Goal: Task Accomplishment & Management: Manage account settings

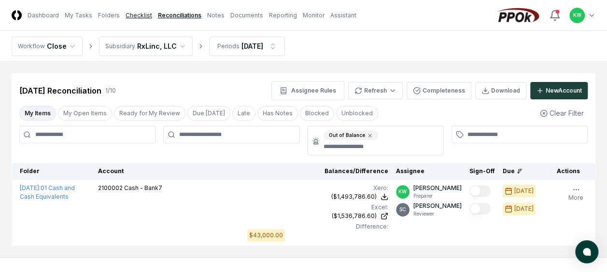
click at [135, 13] on link "Checklist" at bounding box center [139, 15] width 27 height 9
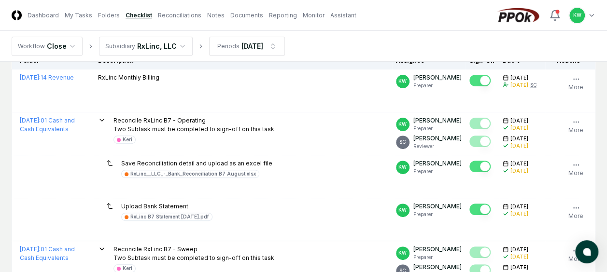
scroll to position [116, 0]
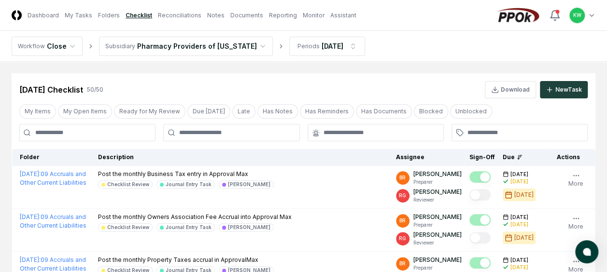
click at [395, 39] on nav "Workflow Close Subsidiary Pharmacy Providers of Oklahoma Periods Aug 2025" at bounding box center [303, 46] width 607 height 31
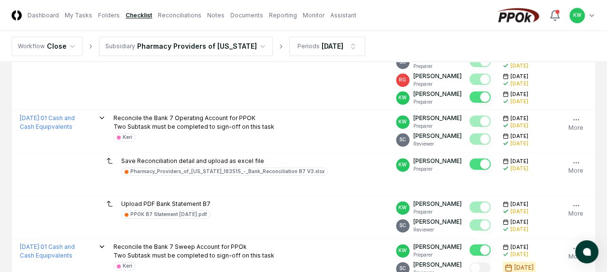
scroll to position [522, 0]
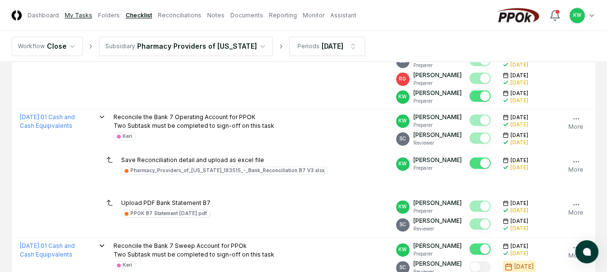
click at [76, 13] on link "My Tasks" at bounding box center [79, 15] width 28 height 9
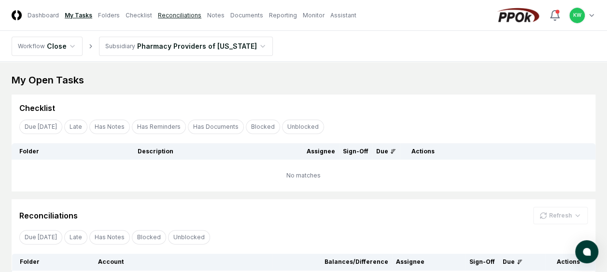
click at [177, 13] on link "Reconciliations" at bounding box center [179, 15] width 43 height 9
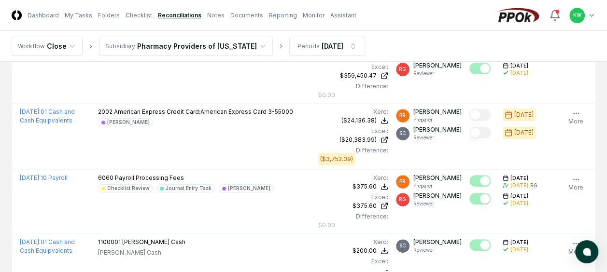
scroll to position [135, 0]
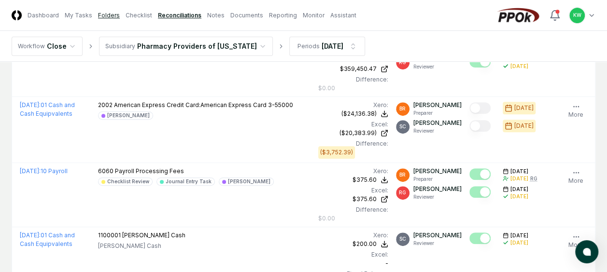
click at [105, 12] on link "Folders" at bounding box center [109, 15] width 22 height 9
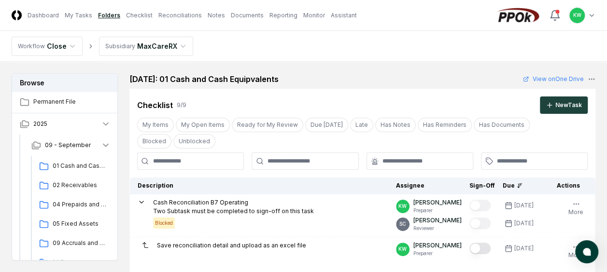
scroll to position [19, 0]
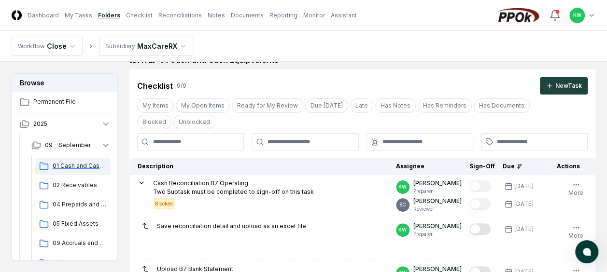
click at [46, 164] on icon at bounding box center [44, 167] width 10 height 10
click at [110, 144] on button "09 - September" at bounding box center [71, 145] width 95 height 21
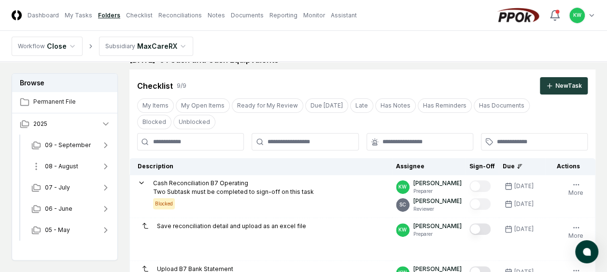
click at [70, 166] on span "08 - August" at bounding box center [61, 166] width 33 height 9
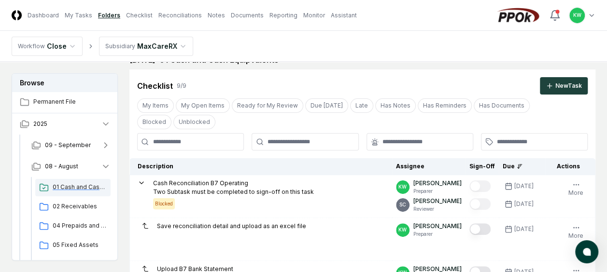
click at [67, 185] on span "01 Cash and Cash Equipvalents" at bounding box center [80, 187] width 54 height 9
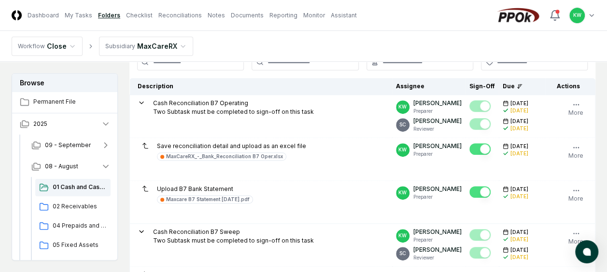
scroll to position [155, 0]
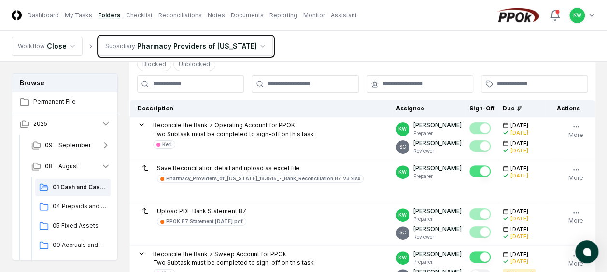
scroll to position [97, 0]
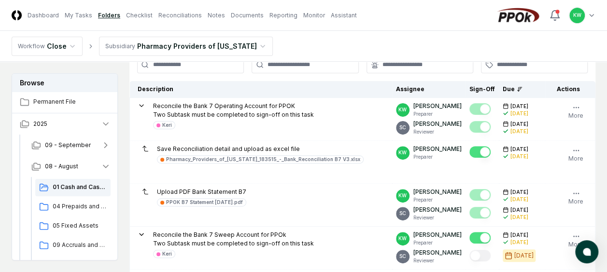
click at [132, 11] on nav "CloseCore Dashboard My Tasks Folders Checklist Reconciliations Notes Documents …" at bounding box center [184, 15] width 345 height 10
click at [132, 12] on link "Checklist" at bounding box center [139, 15] width 27 height 9
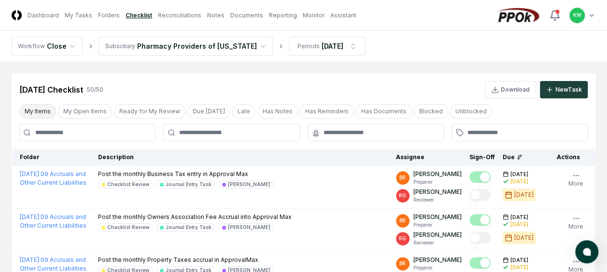
click at [34, 111] on button "My Items" at bounding box center [37, 111] width 37 height 14
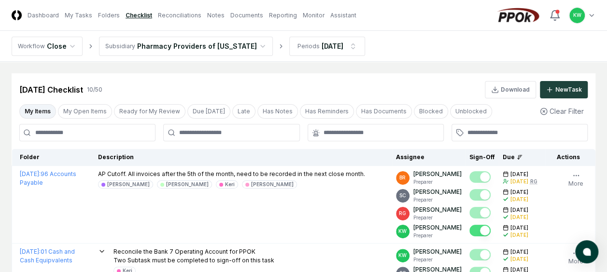
click at [34, 111] on button "My Items" at bounding box center [37, 111] width 37 height 14
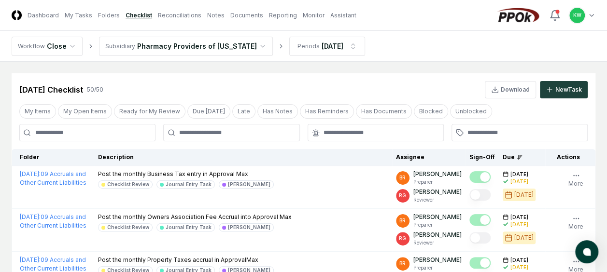
click at [396, 49] on nav "Workflow Close Subsidiary Pharmacy Providers of Oklahoma Periods Aug 2025" at bounding box center [303, 46] width 607 height 31
click at [87, 108] on button "My Open Items" at bounding box center [85, 111] width 54 height 14
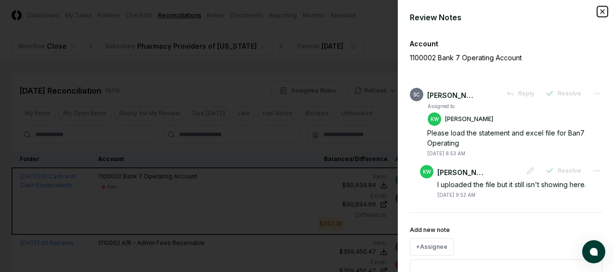
click at [599, 12] on icon "button" at bounding box center [603, 12] width 8 height 8
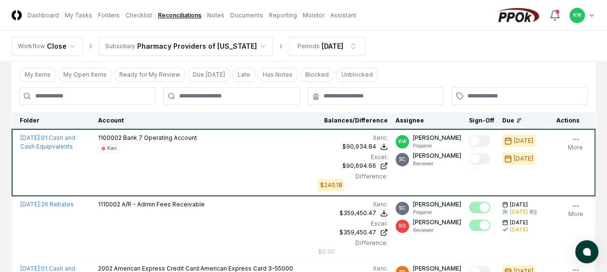
scroll to position [58, 0]
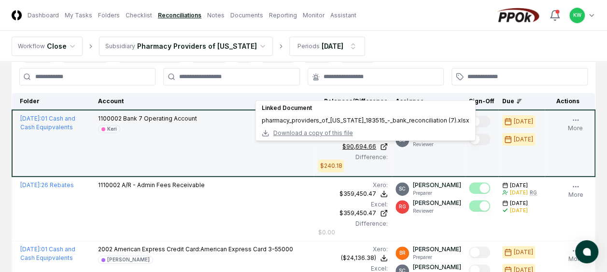
click at [376, 142] on div "$90,694.66" at bounding box center [359, 146] width 34 height 9
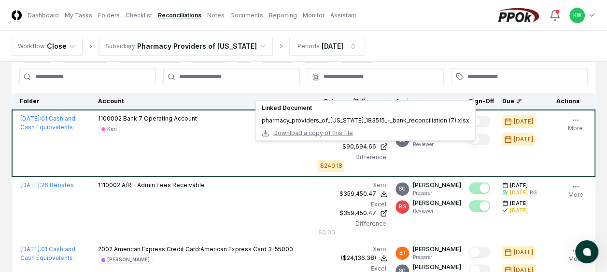
click at [409, 41] on nav "Workflow Close Subsidiary Pharmacy Providers of Oklahoma Periods Aug 2025" at bounding box center [303, 46] width 607 height 31
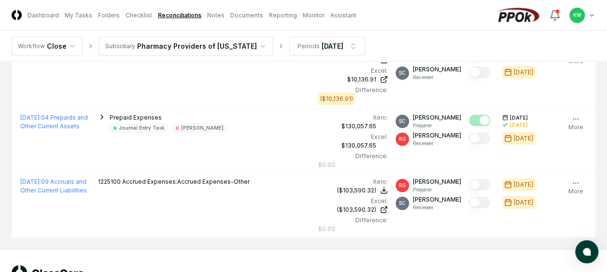
scroll to position [1193, 0]
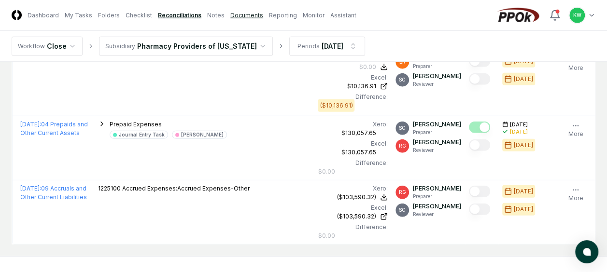
click at [235, 14] on link "Documents" at bounding box center [246, 15] width 33 height 9
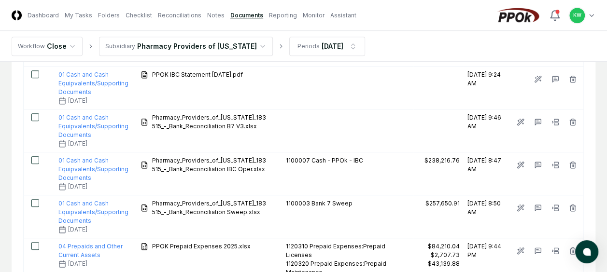
scroll to position [299, 0]
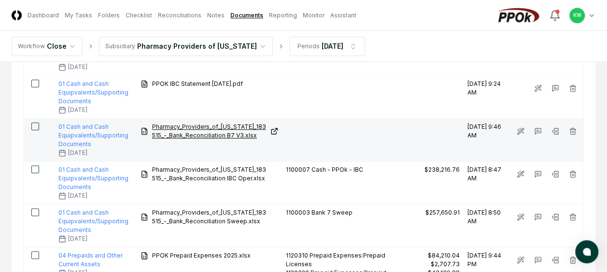
click at [201, 135] on span "Pharmacy_Providers_of_Oklahoma_183515_-_Bank_Reconciliation B7 V3.xlsx" at bounding box center [209, 131] width 115 height 17
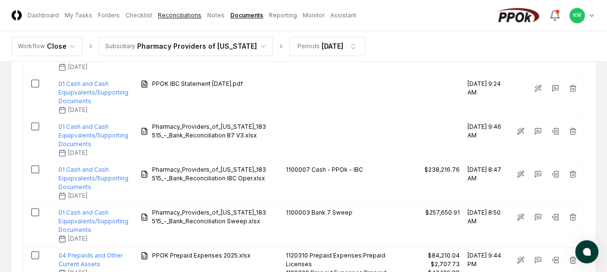
click at [174, 15] on link "Reconciliations" at bounding box center [179, 15] width 43 height 9
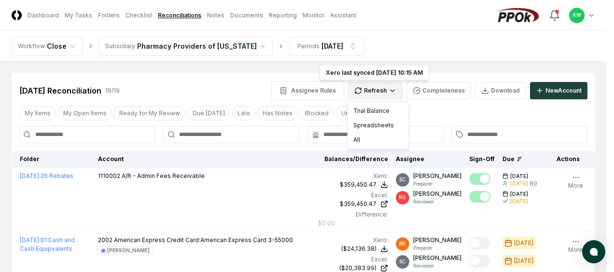
click at [353, 140] on div "All" at bounding box center [378, 140] width 57 height 14
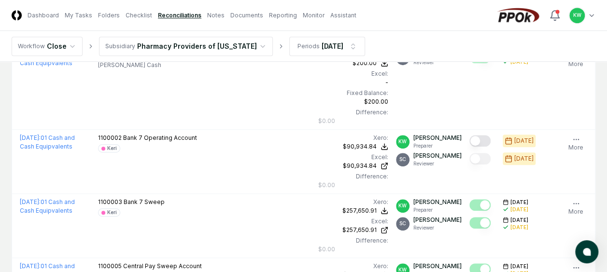
scroll to position [328, 0]
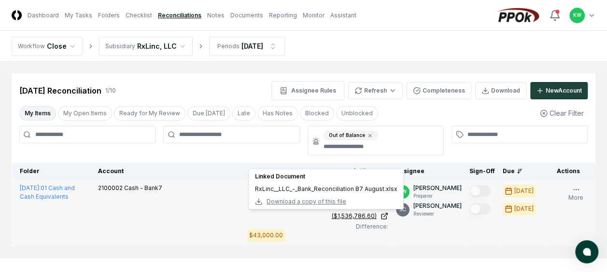
click at [360, 213] on div "($1,536,786.60)" at bounding box center [354, 216] width 45 height 9
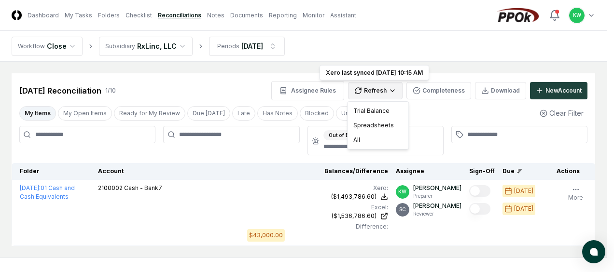
click at [374, 91] on html "CloseCore Dashboard My Tasks Folders Checklist Reconciliations Notes Documents …" at bounding box center [307, 157] width 614 height 315
click at [358, 138] on div "All" at bounding box center [378, 140] width 57 height 14
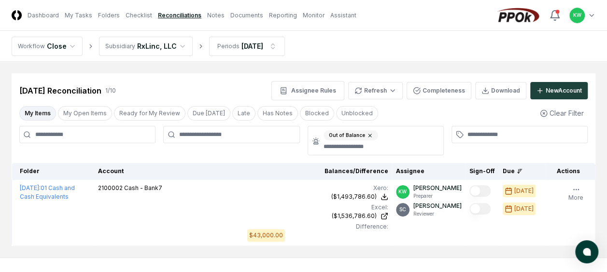
click at [369, 135] on icon at bounding box center [370, 135] width 3 height 3
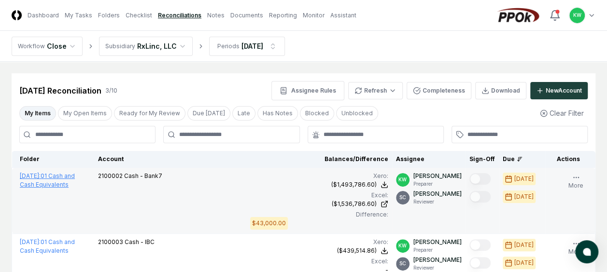
click at [41, 176] on span "[DATE] :" at bounding box center [30, 175] width 21 height 7
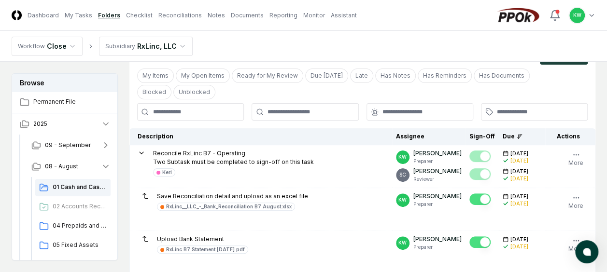
scroll to position [58, 0]
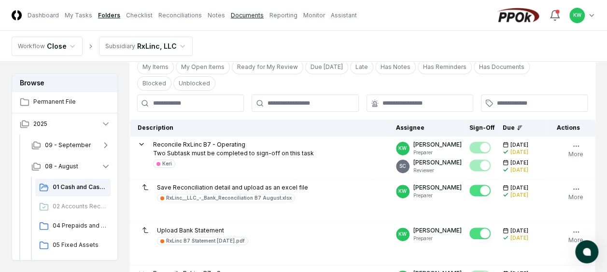
click at [238, 15] on link "Documents" at bounding box center [247, 15] width 33 height 9
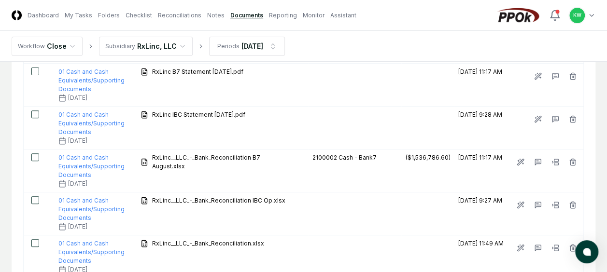
scroll to position [135, 0]
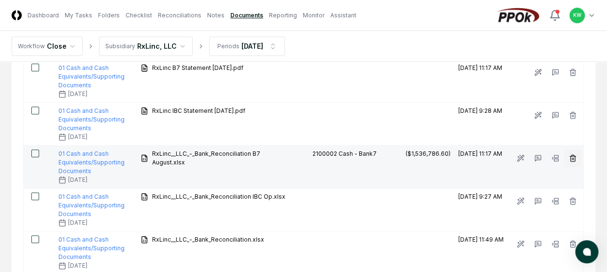
click at [574, 156] on icon "button" at bounding box center [573, 156] width 6 height 0
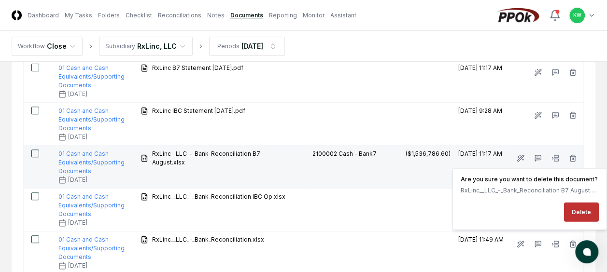
click at [579, 213] on button "Delete" at bounding box center [581, 212] width 35 height 19
click at [584, 207] on button "Delete" at bounding box center [581, 212] width 35 height 19
click at [386, 174] on td "2100002 Cash - Bank7" at bounding box center [354, 167] width 93 height 43
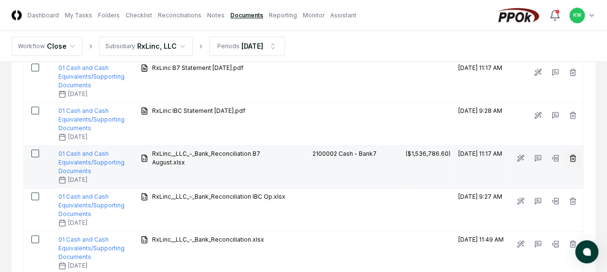
click at [573, 157] on icon "button" at bounding box center [573, 159] width 8 height 8
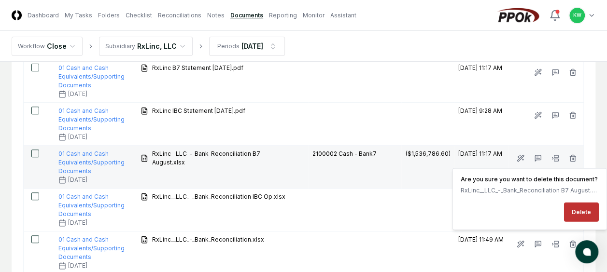
click at [584, 207] on button "Delete" at bounding box center [581, 212] width 35 height 19
click at [345, 183] on td "2100002 Cash - Bank7" at bounding box center [354, 167] width 93 height 43
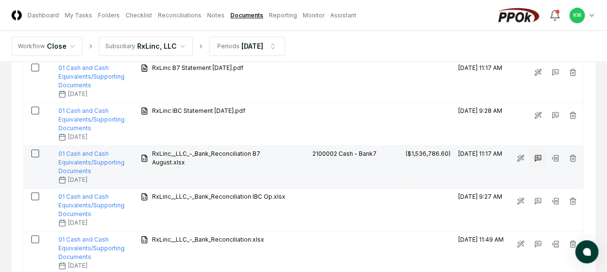
click at [539, 156] on icon at bounding box center [538, 159] width 8 height 8
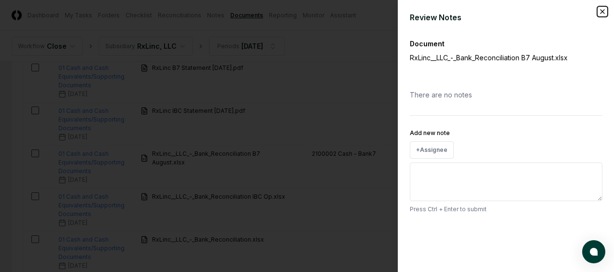
click at [602, 11] on icon "button" at bounding box center [603, 12] width 4 height 4
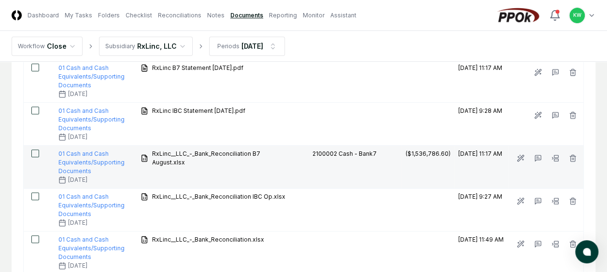
click at [38, 154] on button "button" at bounding box center [35, 154] width 8 height 8
click at [573, 155] on icon "button" at bounding box center [572, 155] width 2 height 1
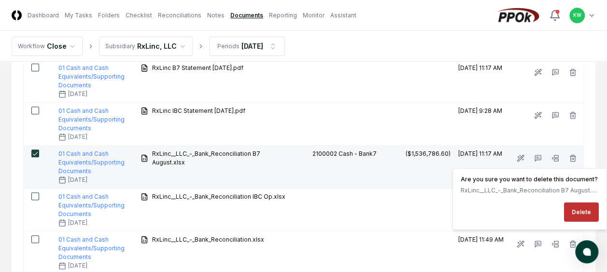
click at [581, 209] on button "Delete" at bounding box center [581, 212] width 35 height 19
click at [370, 171] on td "2100002 Cash - Bank7" at bounding box center [354, 167] width 93 height 43
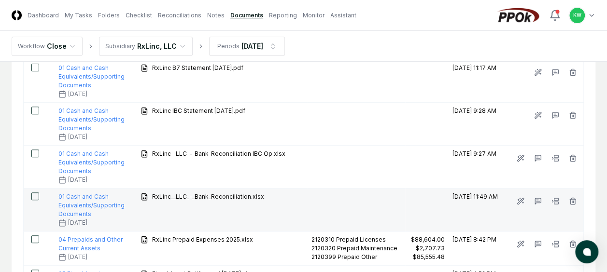
click at [35, 196] on button "button" at bounding box center [35, 197] width 8 height 8
click at [573, 198] on icon "button" at bounding box center [572, 198] width 2 height 1
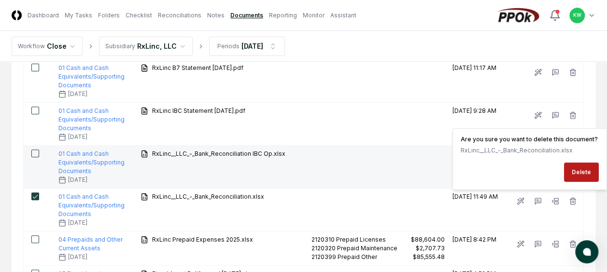
click at [405, 166] on td at bounding box center [426, 167] width 43 height 43
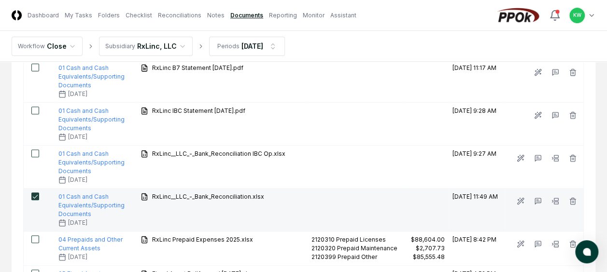
click at [33, 193] on button "button" at bounding box center [35, 197] width 8 height 8
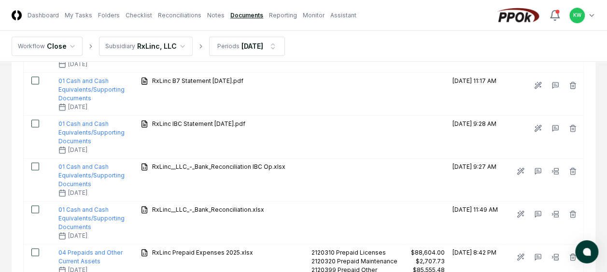
scroll to position [142, 0]
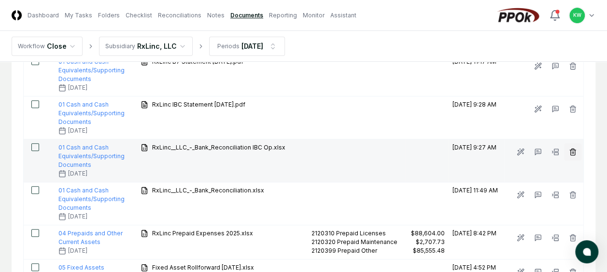
click at [572, 149] on icon "button" at bounding box center [573, 152] width 8 height 8
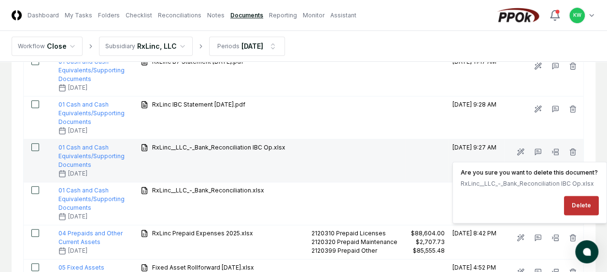
click at [579, 204] on button "Delete" at bounding box center [581, 205] width 35 height 19
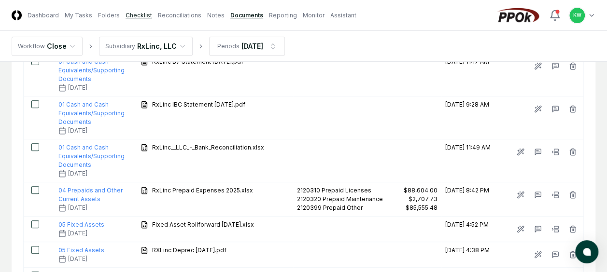
click at [130, 14] on link "Checklist" at bounding box center [139, 15] width 27 height 9
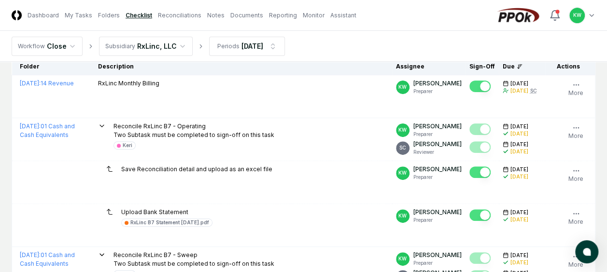
scroll to position [97, 0]
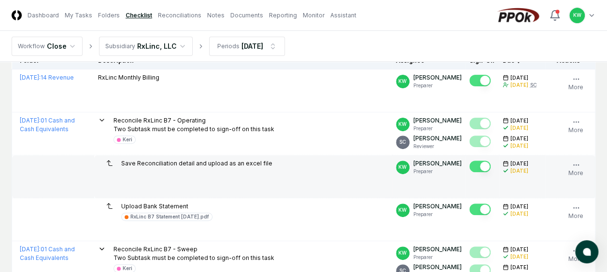
click at [477, 168] on button "Mark complete" at bounding box center [479, 167] width 21 height 12
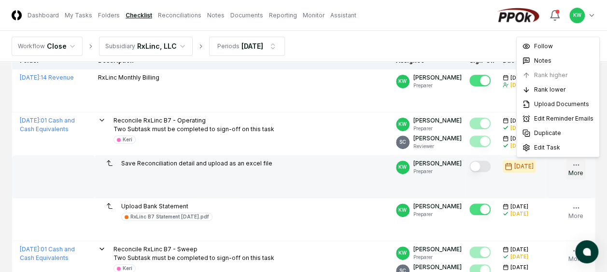
click at [575, 163] on icon "button" at bounding box center [576, 165] width 8 height 8
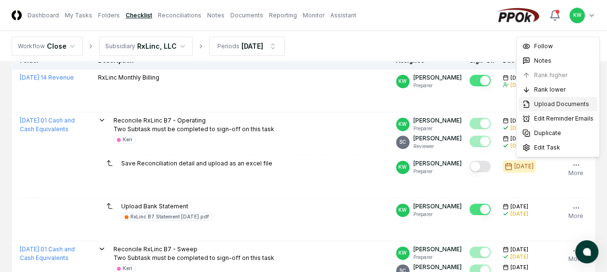
click at [544, 101] on span "Upload Documents" at bounding box center [561, 104] width 55 height 9
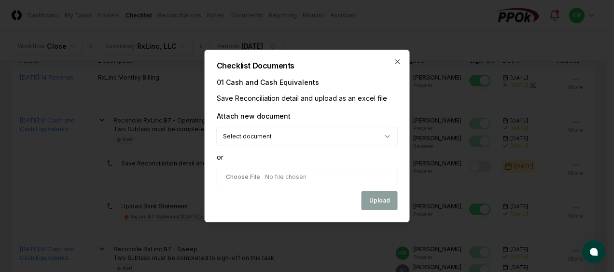
click at [311, 170] on input "file" at bounding box center [307, 176] width 181 height 17
type input "**********"
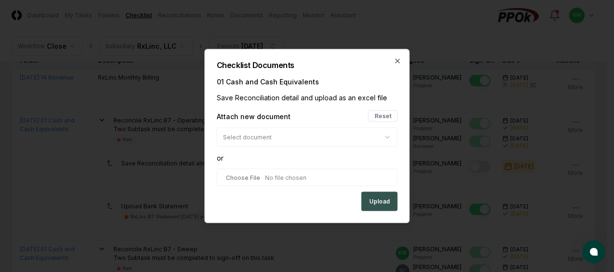
click at [382, 203] on button "Upload" at bounding box center [380, 201] width 36 height 19
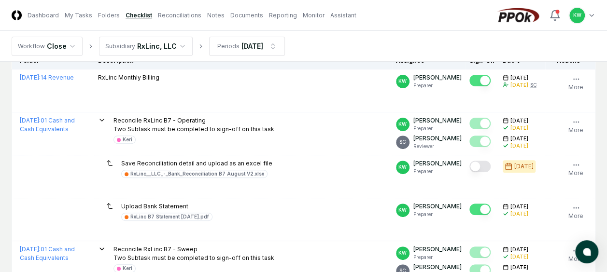
click at [487, 165] on button "Mark complete" at bounding box center [479, 167] width 21 height 12
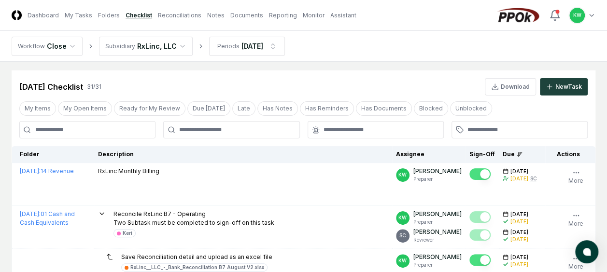
scroll to position [0, 0]
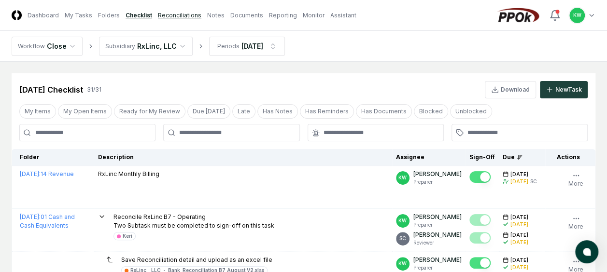
click at [176, 13] on link "Reconciliations" at bounding box center [179, 15] width 43 height 9
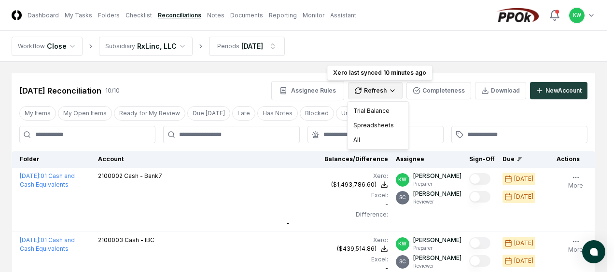
click at [356, 140] on div "All" at bounding box center [378, 140] width 57 height 14
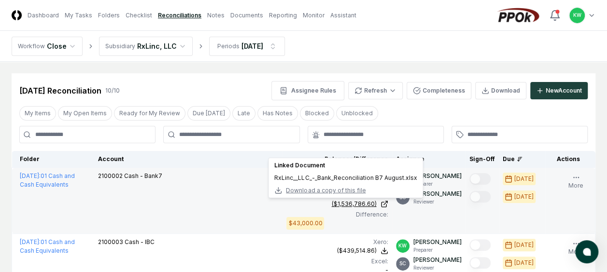
click at [363, 202] on div "($1,536,786.60)" at bounding box center [354, 204] width 45 height 9
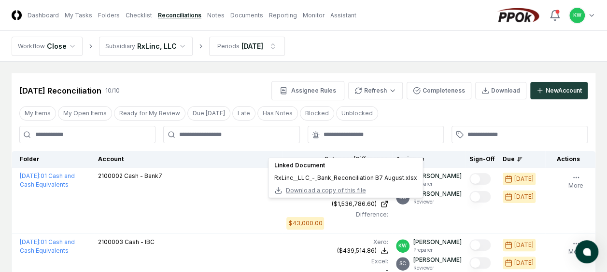
click at [410, 21] on header "CloseCore Dashboard My Tasks Folders Checklist Reconciliations Notes Documents …" at bounding box center [303, 15] width 607 height 31
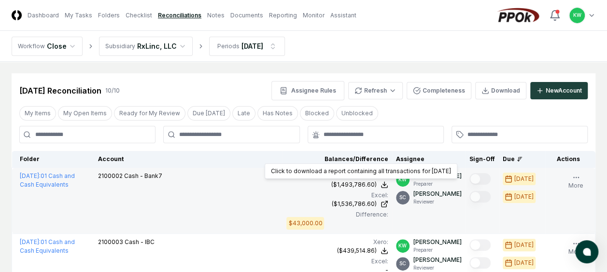
click at [351, 183] on div "($1,493,786.60)" at bounding box center [353, 185] width 45 height 9
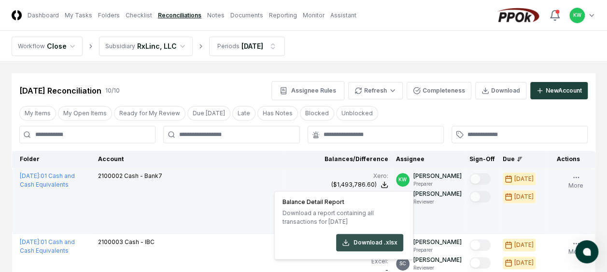
click at [357, 241] on button "Download .xlsx" at bounding box center [369, 242] width 67 height 17
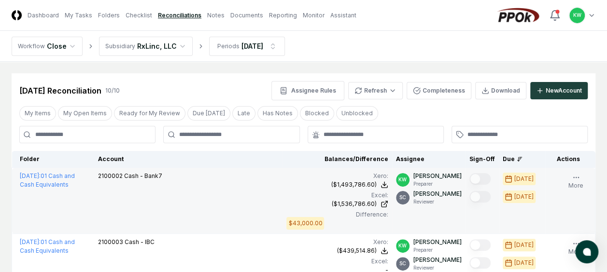
click at [236, 180] on div "2100002 Cash - Bank7" at bounding box center [188, 177] width 181 height 11
